Goal: Transaction & Acquisition: Purchase product/service

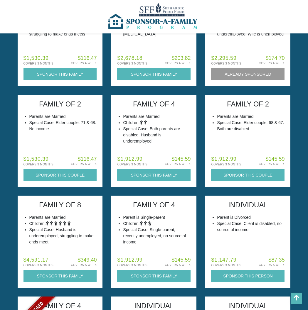
scroll to position [837, 0]
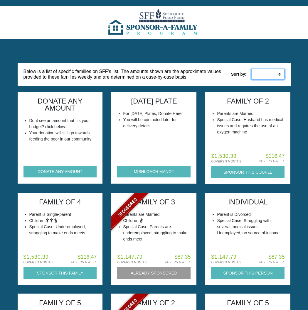
click at [271, 73] on select "Low to High High to Low" at bounding box center [268, 74] width 34 height 11
click at [170, 12] on img at bounding box center [153, 22] width 95 height 33
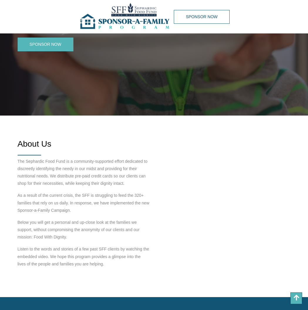
scroll to position [70, 0]
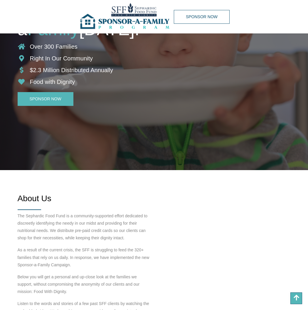
click at [140, 7] on img at bounding box center [125, 16] width 95 height 33
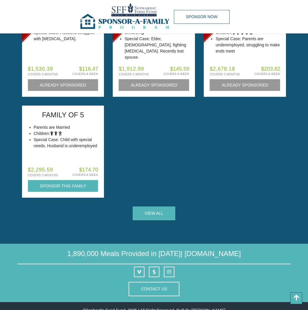
scroll to position [479, 0]
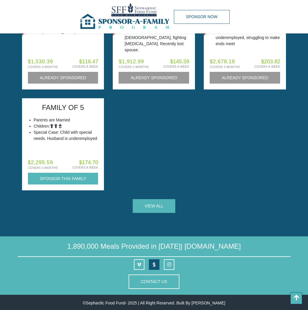
click at [154, 264] on icon at bounding box center [153, 264] width 3 height 5
click at [163, 206] on link "View All" at bounding box center [154, 206] width 43 height 14
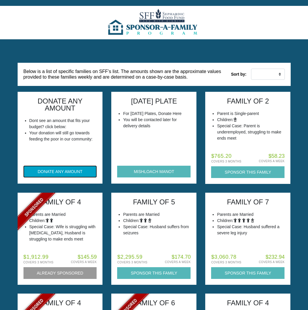
click at [79, 169] on button "DONATE ANY AMOUNT" at bounding box center [59, 172] width 73 height 12
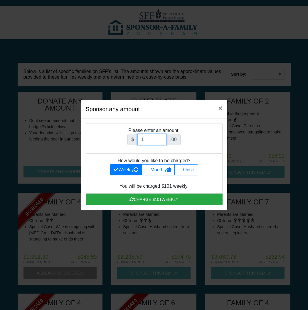
click at [157, 140] on input "1" at bounding box center [151, 139] width 29 height 11
type input "1800"
click at [191, 170] on label "Once" at bounding box center [185, 169] width 23 height 11
click at [182, 170] on input "Once" at bounding box center [180, 168] width 4 height 4
radio input "true"
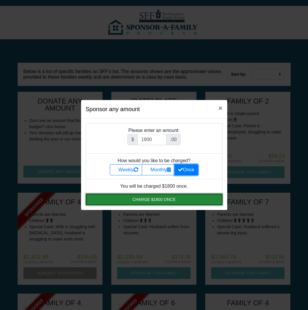
click at [173, 195] on button "Charge $1800 once" at bounding box center [154, 200] width 137 height 12
